Goal: Transaction & Acquisition: Download file/media

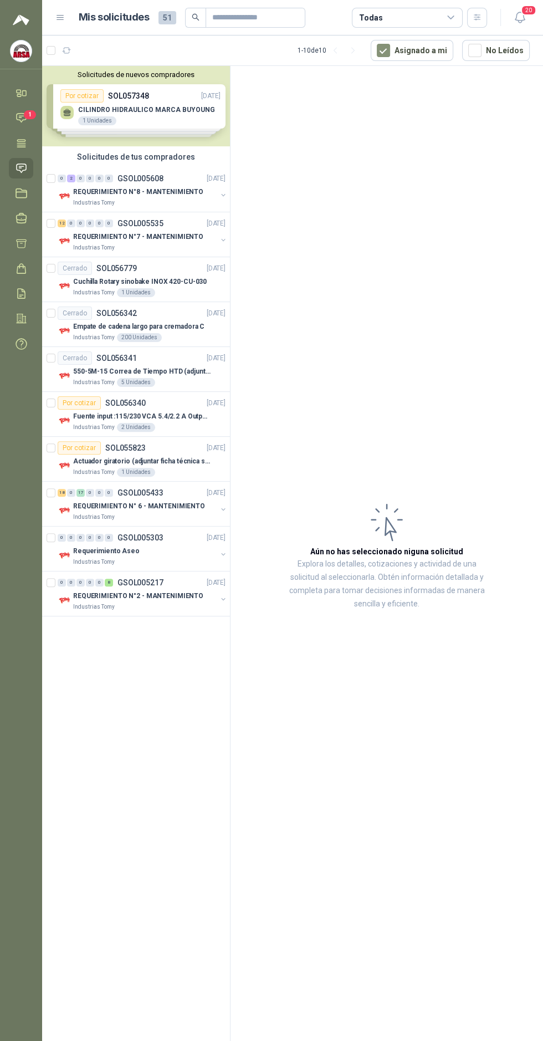
click at [29, 115] on span "1" at bounding box center [30, 114] width 12 height 9
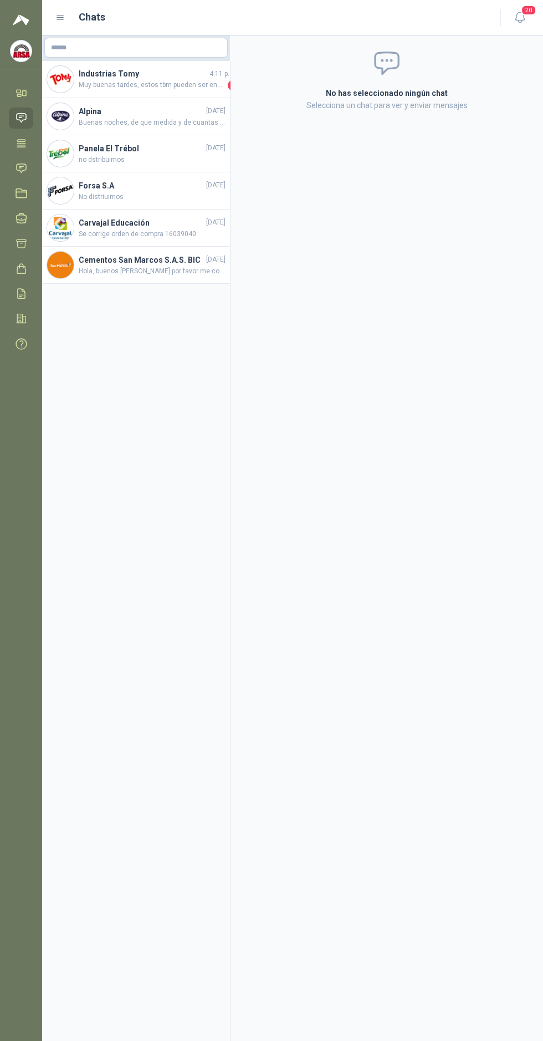
scroll to position [73, 0]
click at [146, 74] on h4 "Industrias Tomy" at bounding box center [143, 74] width 129 height 12
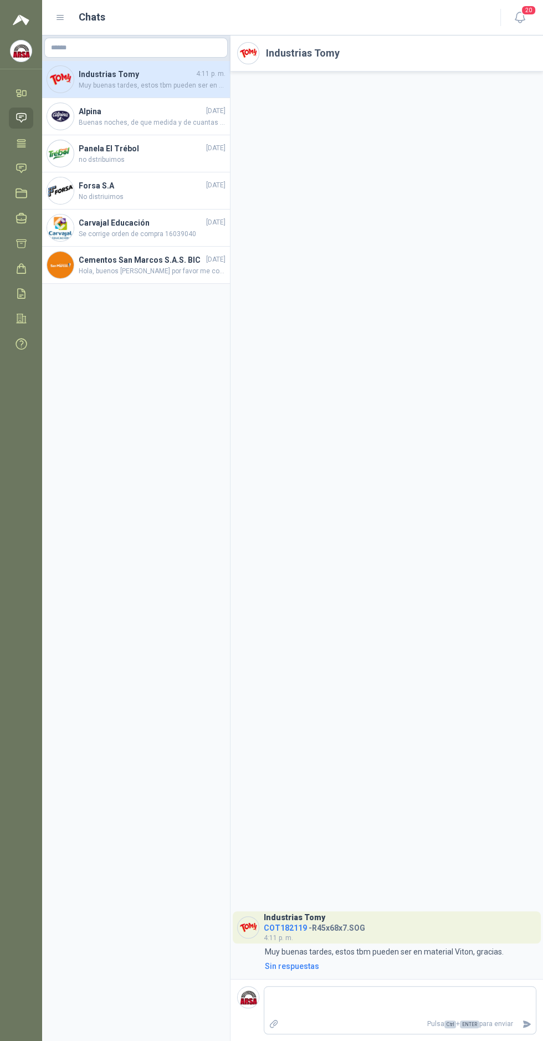
click at [21, 168] on icon at bounding box center [21, 168] width 9 height 9
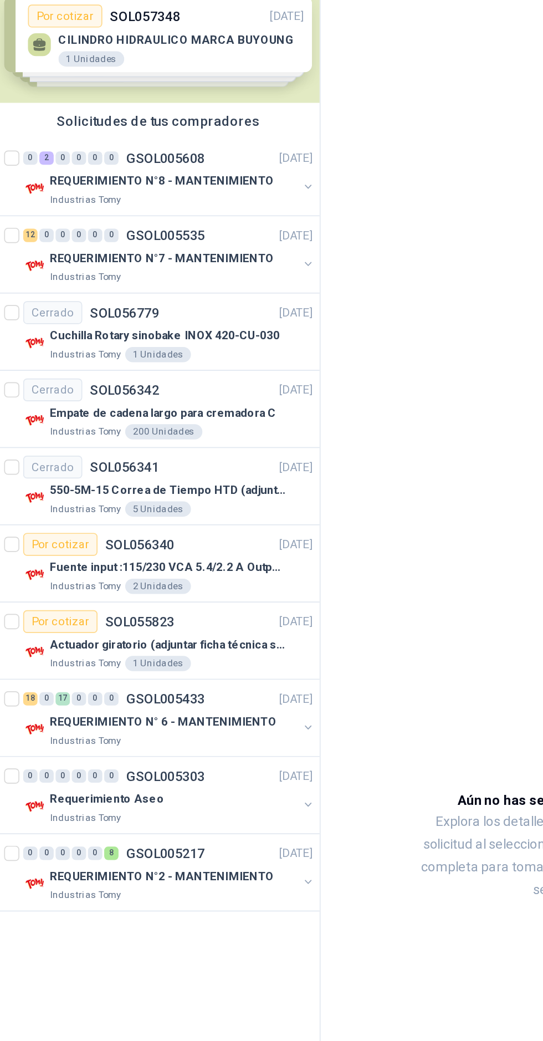
scroll to position [1, 0]
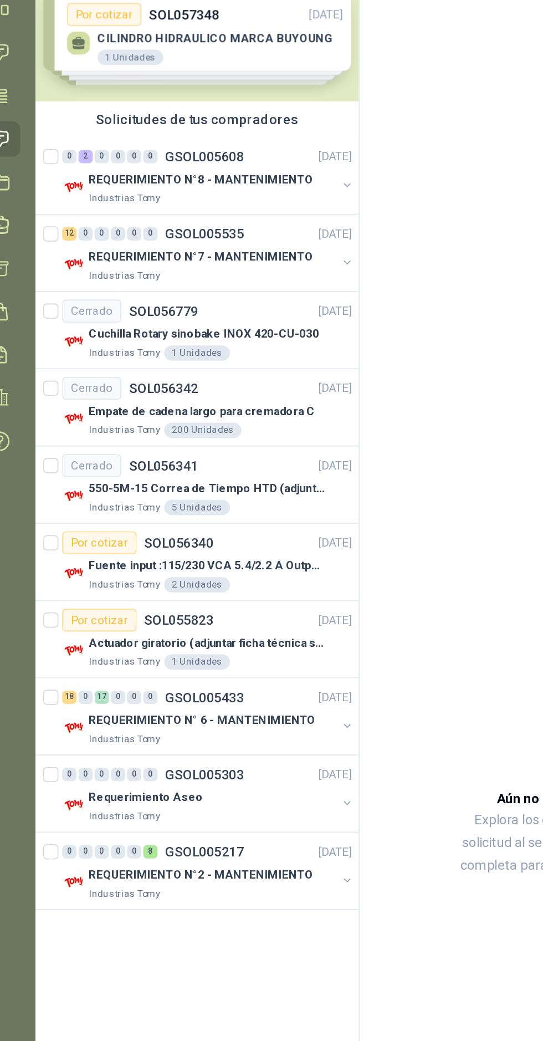
click at [171, 195] on div "REQUERIMIENTO N°8 - MANTENIMIENTO" at bounding box center [145, 191] width 144 height 13
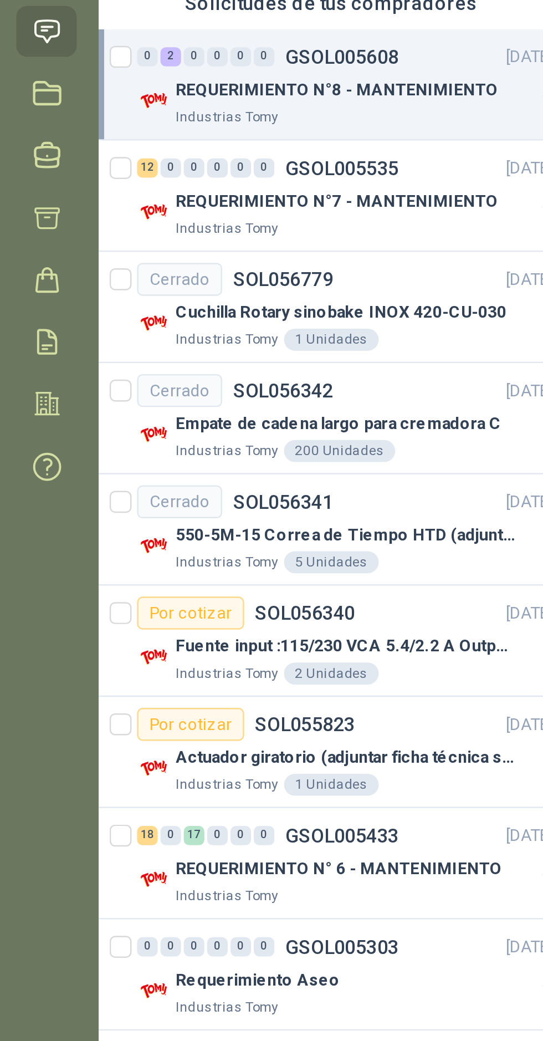
scroll to position [1, 0]
click at [22, 243] on icon at bounding box center [22, 244] width 12 height 12
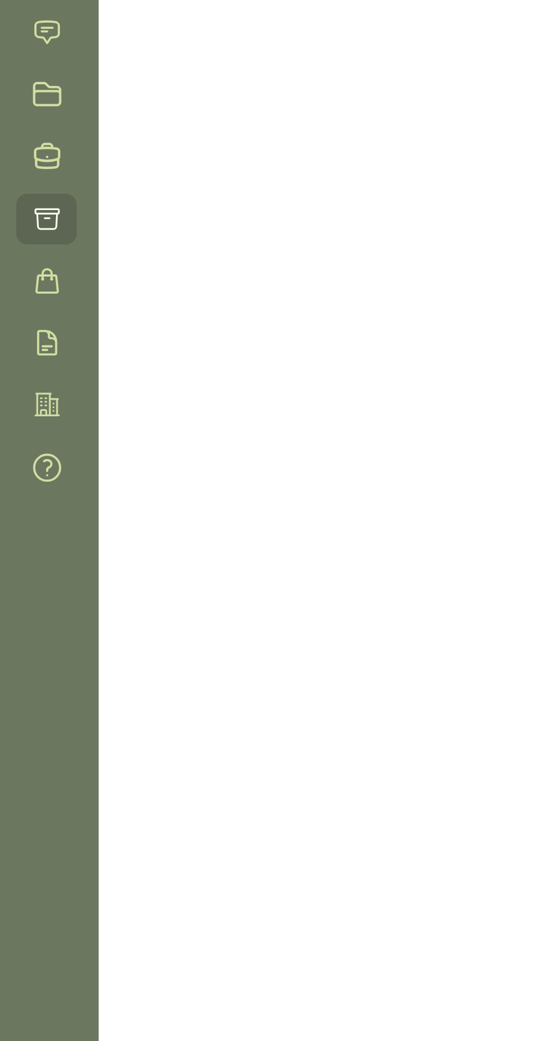
click at [27, 271] on icon at bounding box center [22, 269] width 12 height 12
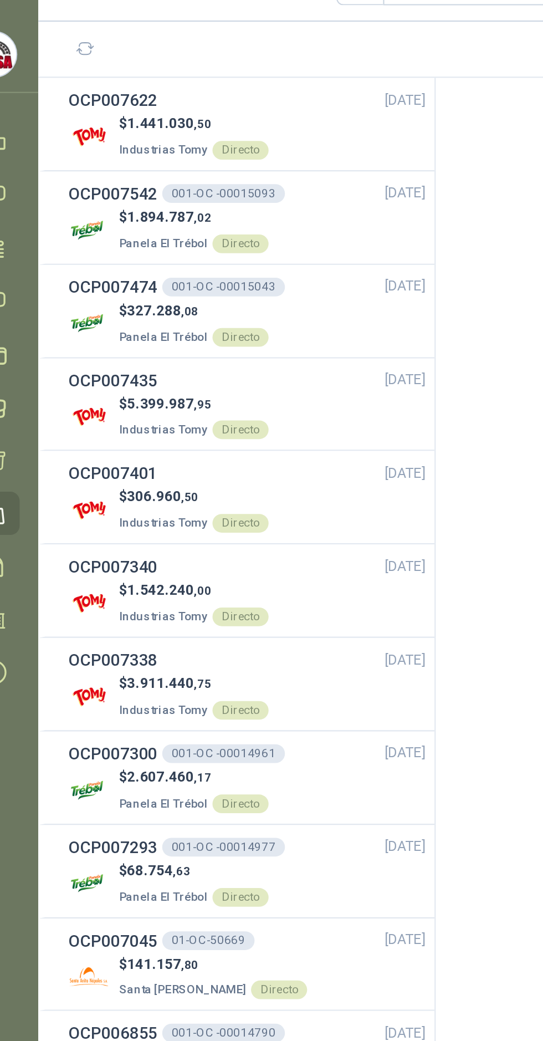
click at [113, 87] on span "1.441.030 ,50" at bounding box center [104, 84] width 40 height 8
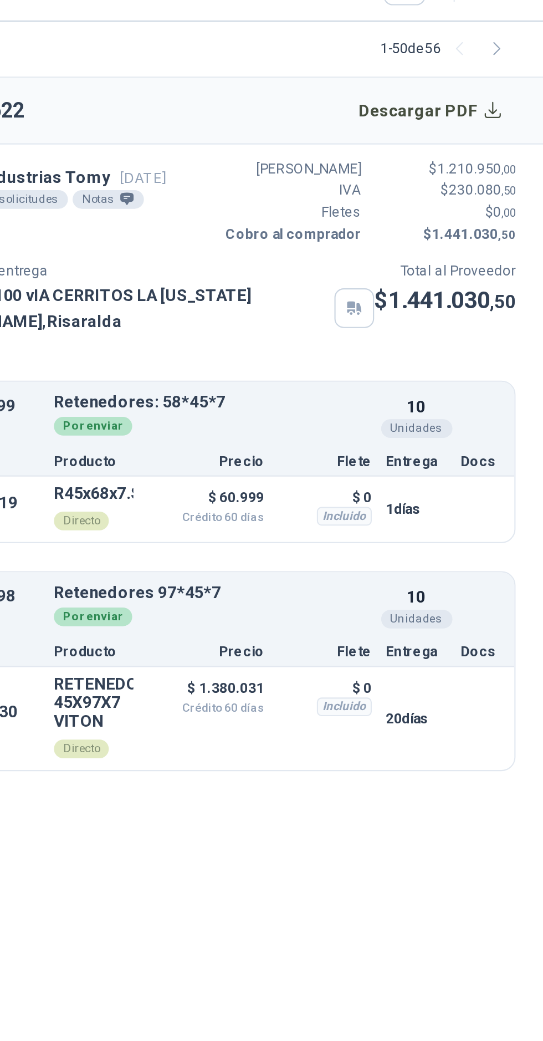
click at [485, 76] on button "Descargar PDF" at bounding box center [490, 78] width 81 height 22
click at [480, 79] on button "Descargar PDF" at bounding box center [490, 78] width 81 height 22
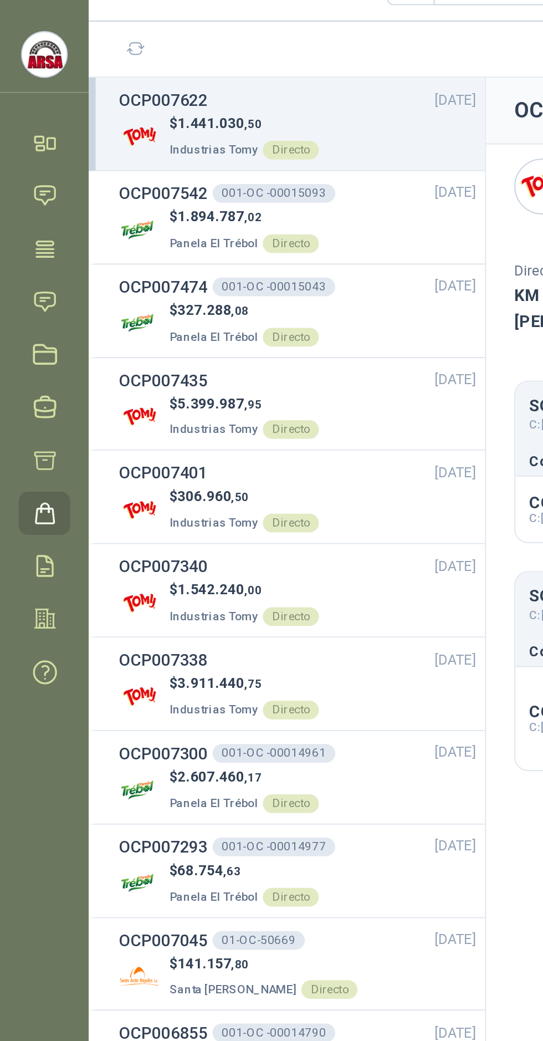
click at [80, 121] on h3 "OCP007542" at bounding box center [78, 117] width 42 height 12
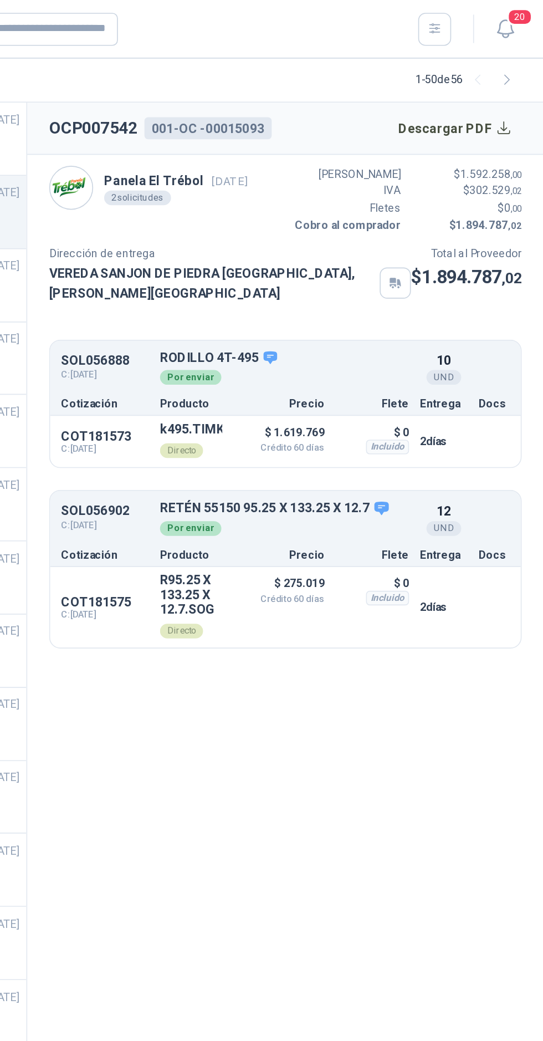
click at [508, 85] on button "Descargar PDF" at bounding box center [490, 78] width 81 height 22
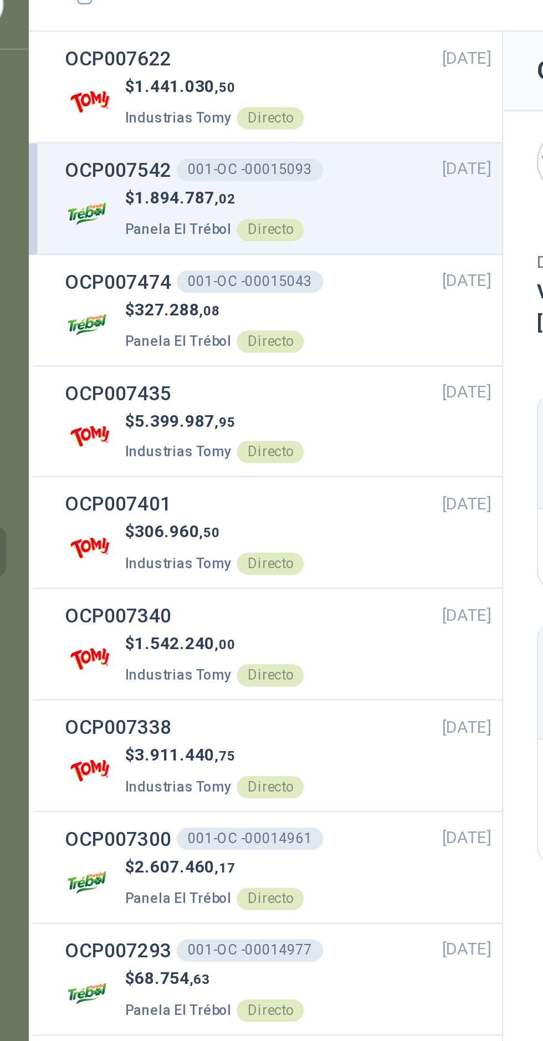
click at [70, 298] on h3 "OCP007340" at bounding box center [78, 294] width 42 height 12
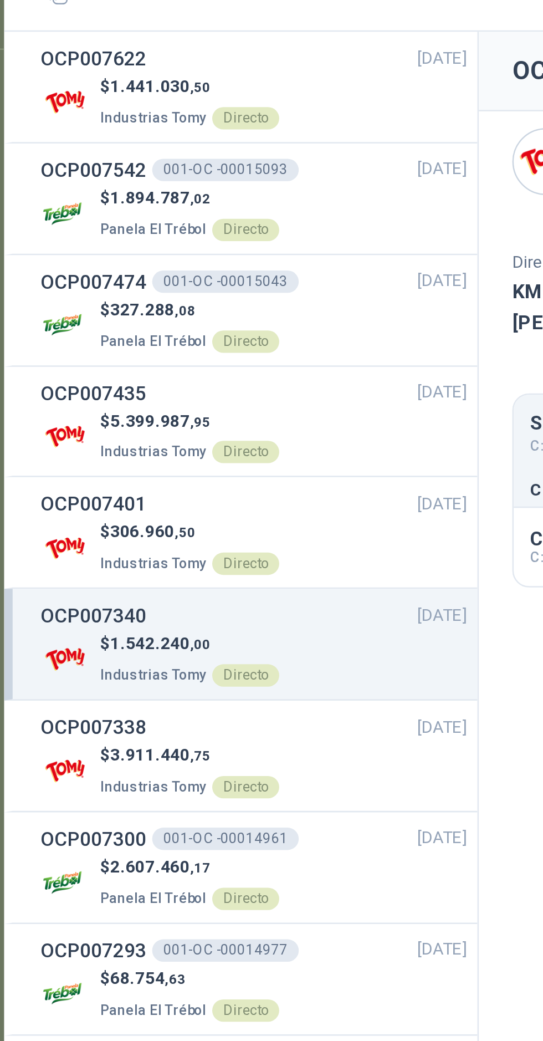
click at [74, 337] on h3 "OCP007338" at bounding box center [78, 338] width 42 height 12
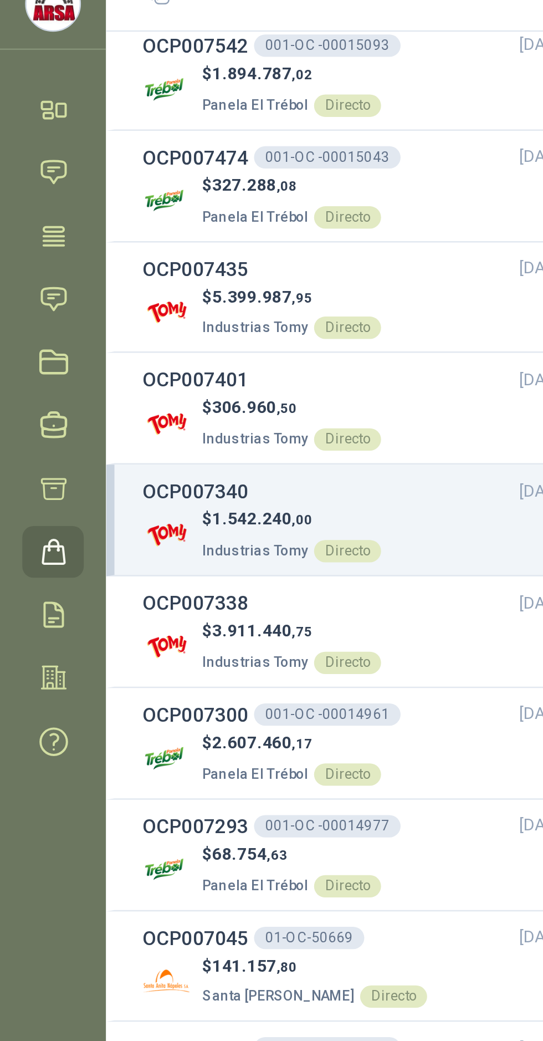
scroll to position [52, 0]
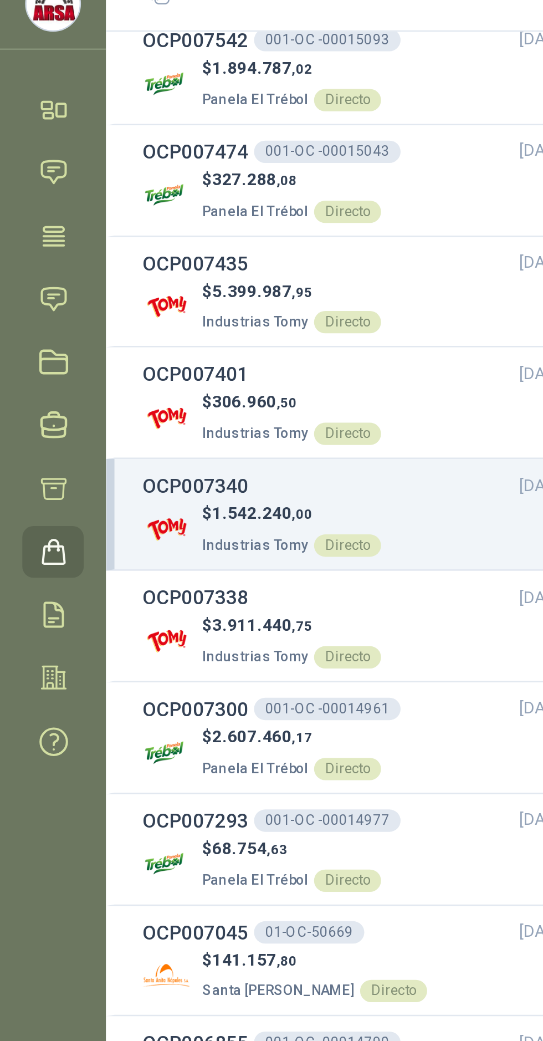
click at [79, 289] on h3 "OCP007338" at bounding box center [78, 287] width 42 height 12
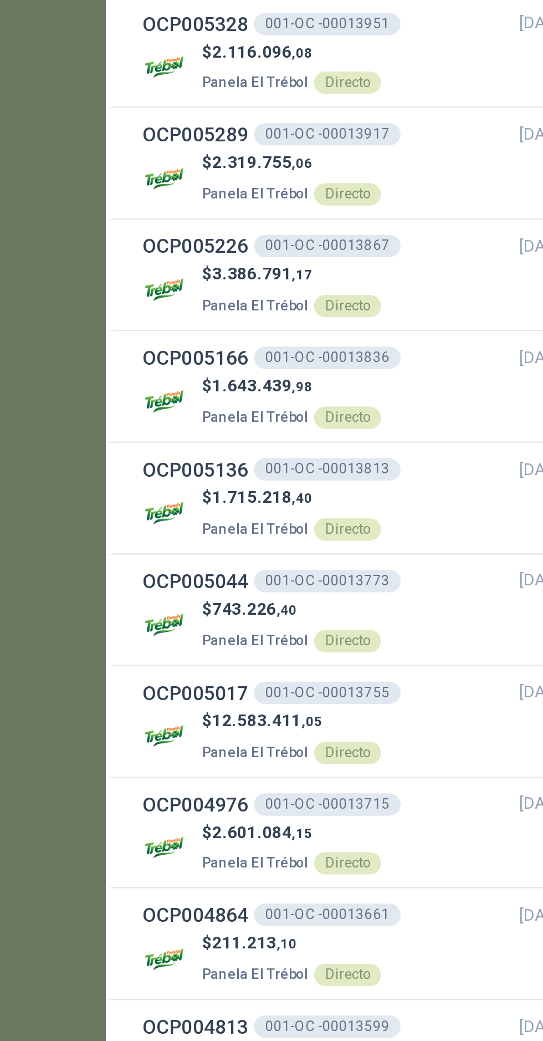
scroll to position [799, 0]
click at [70, 782] on h3 "OCP005017" at bounding box center [78, 779] width 42 height 12
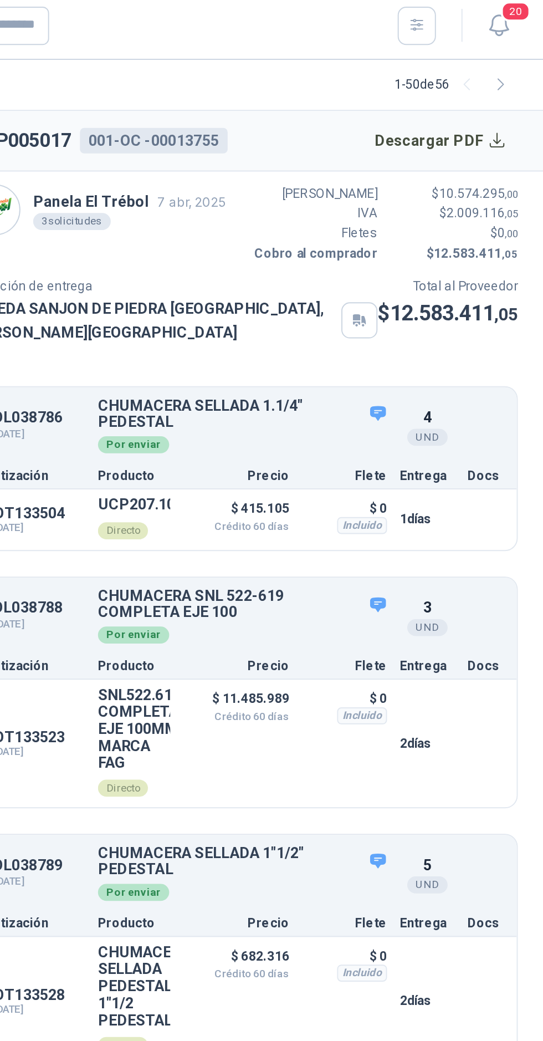
click at [494, 87] on button "Descargar PDF" at bounding box center [490, 78] width 81 height 22
